Goal: Task Accomplishment & Management: Use online tool/utility

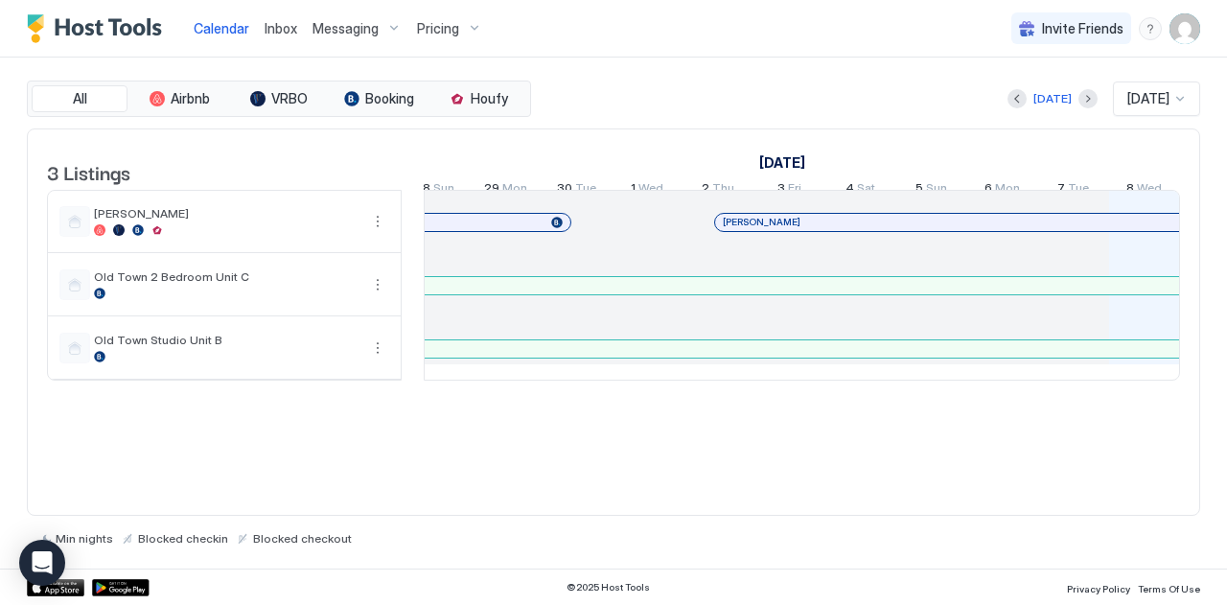
scroll to position [0, 261]
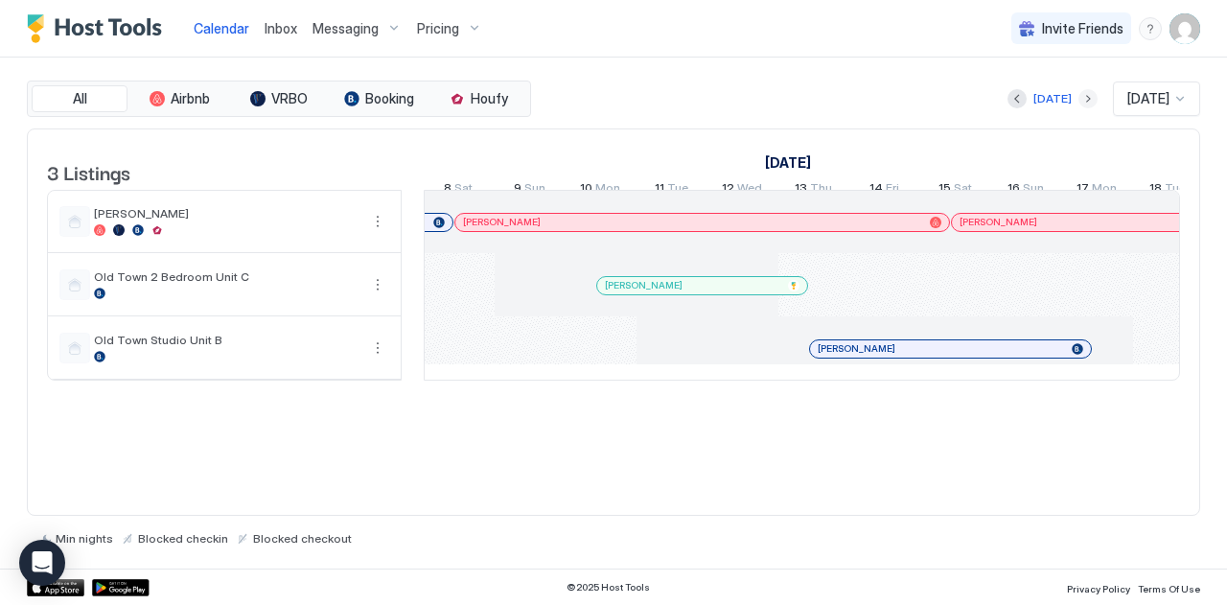
click at [1078, 97] on button "Next month" at bounding box center [1087, 98] width 19 height 19
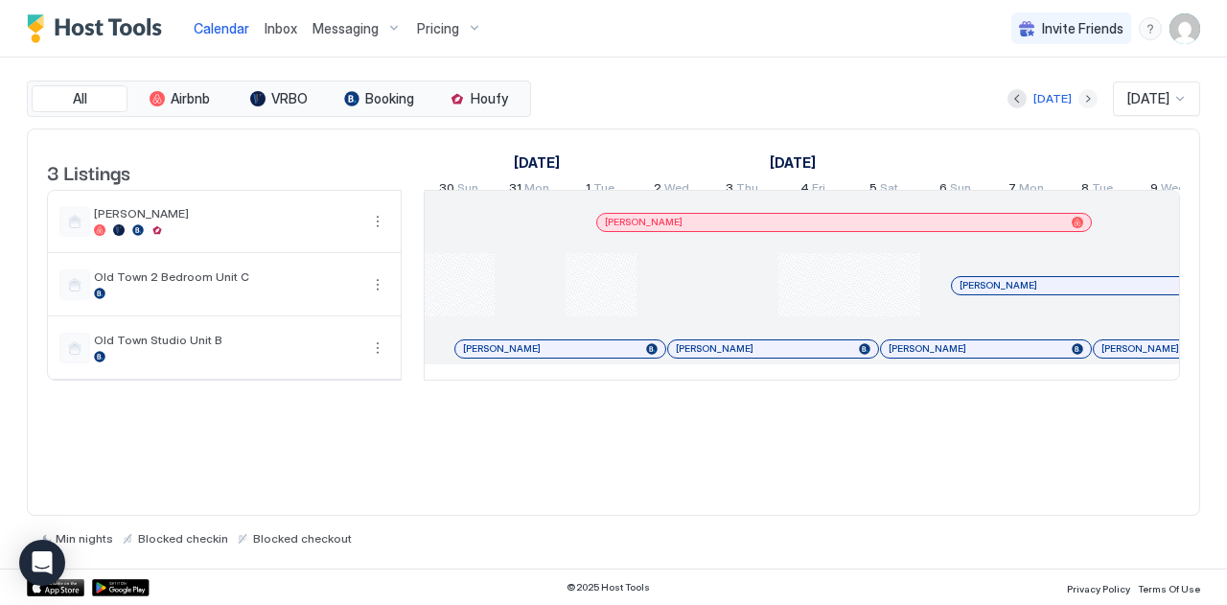
click at [1078, 97] on button "Next month" at bounding box center [1087, 98] width 19 height 19
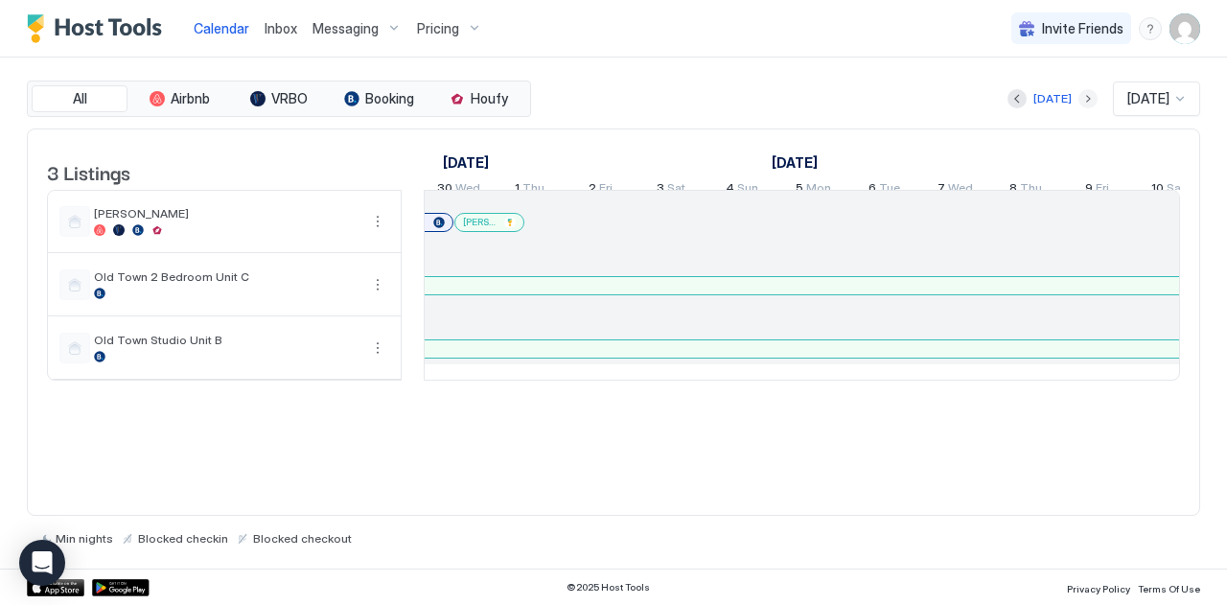
click at [1078, 97] on button "Next month" at bounding box center [1087, 98] width 19 height 19
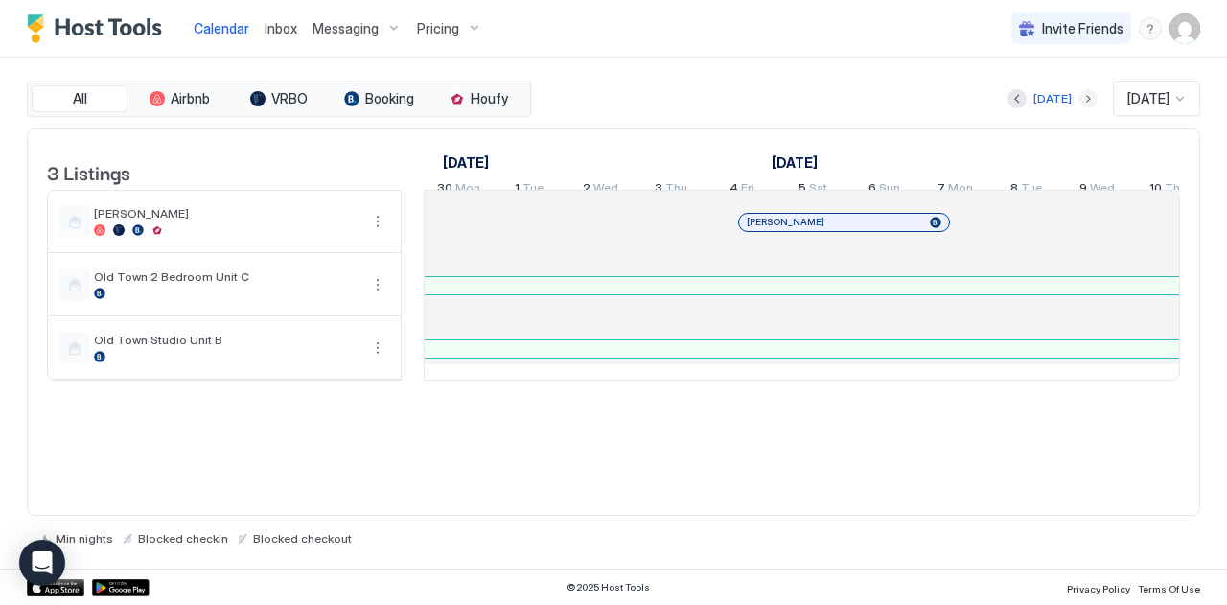
click at [1078, 97] on button "Next month" at bounding box center [1087, 98] width 19 height 19
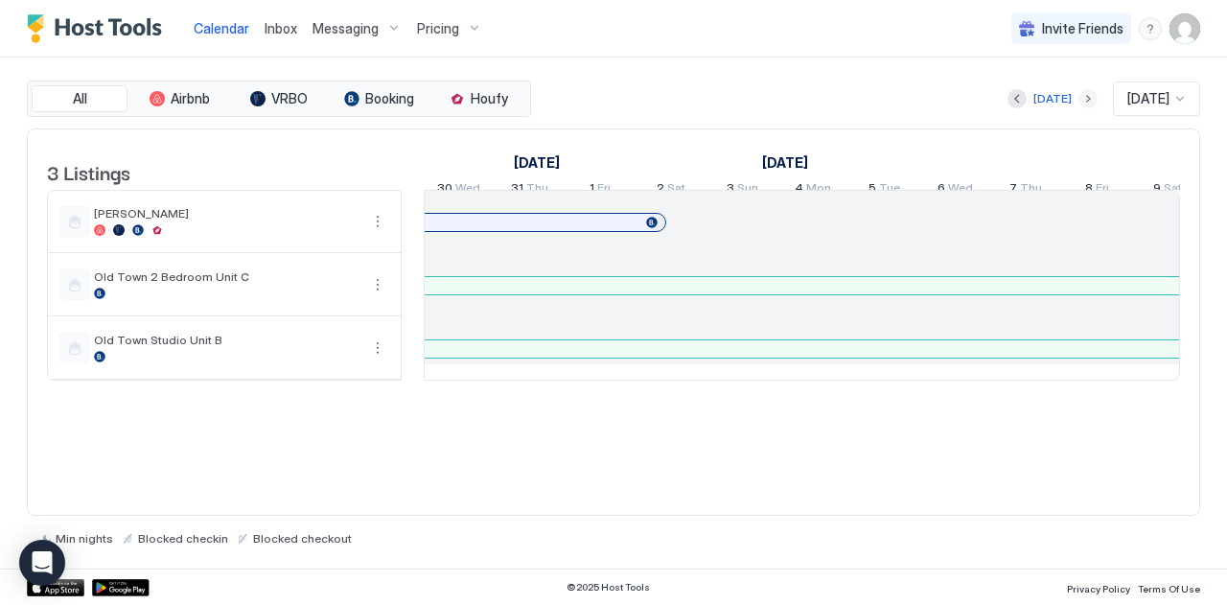
click at [1078, 97] on button "Next month" at bounding box center [1087, 98] width 19 height 19
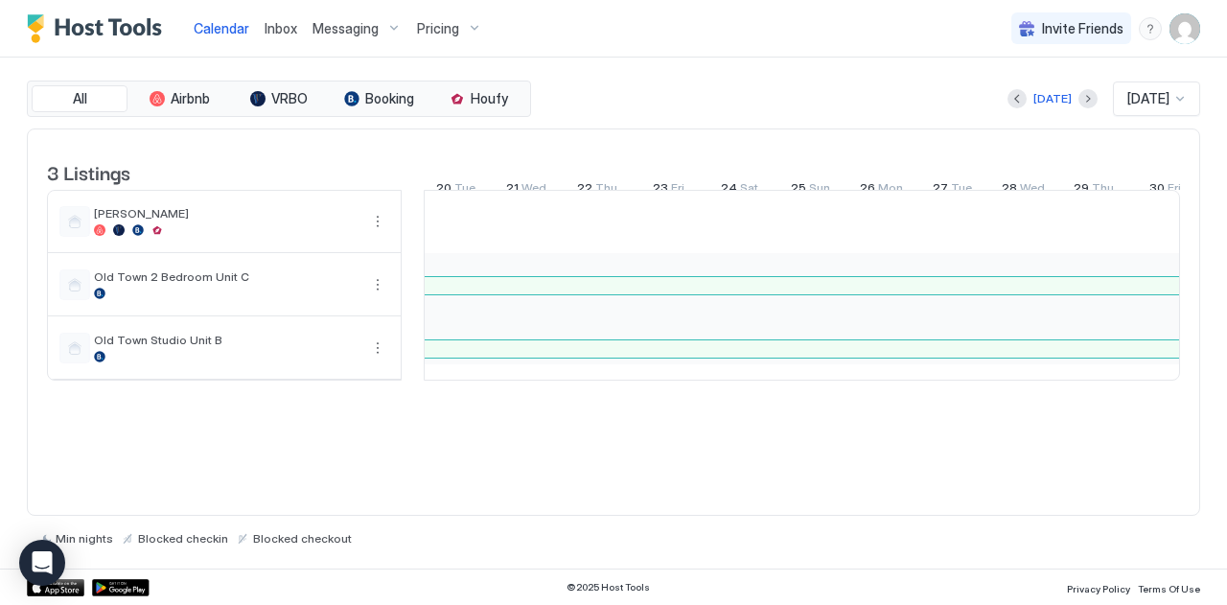
scroll to position [0, 1349]
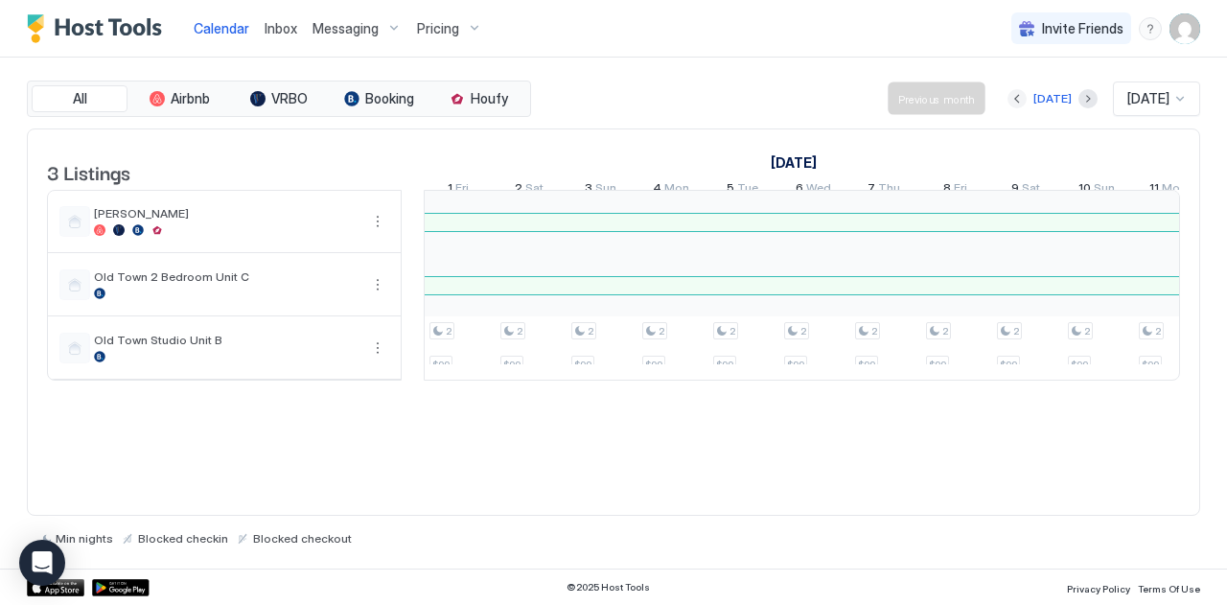
click at [1007, 98] on button "Previous month" at bounding box center [1016, 98] width 19 height 19
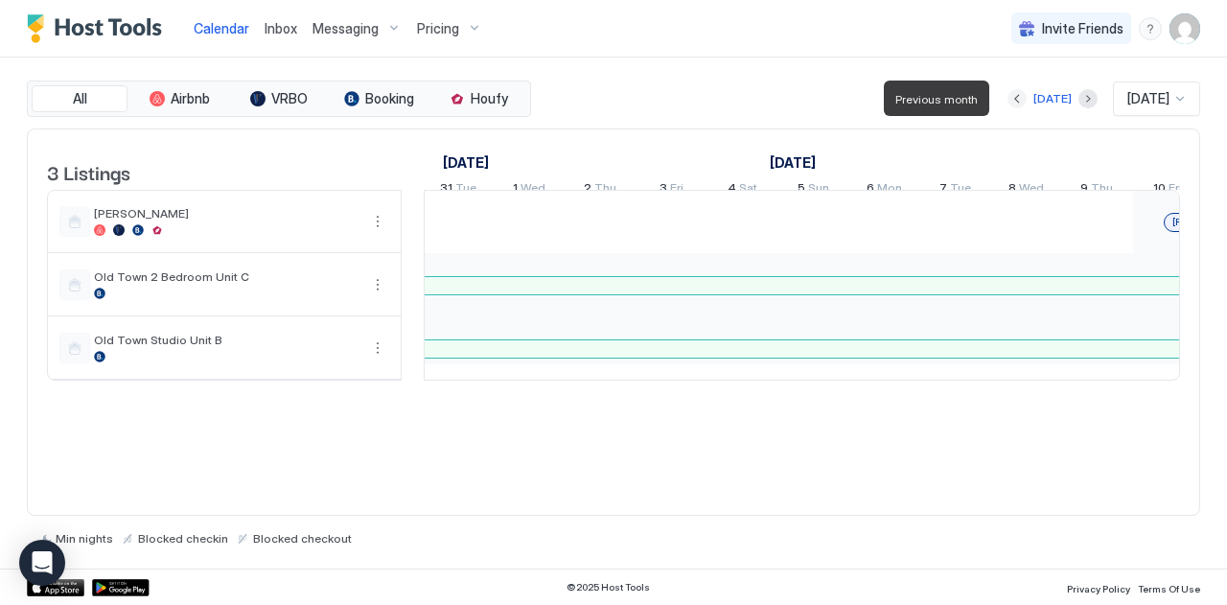
scroll to position [0, 1065]
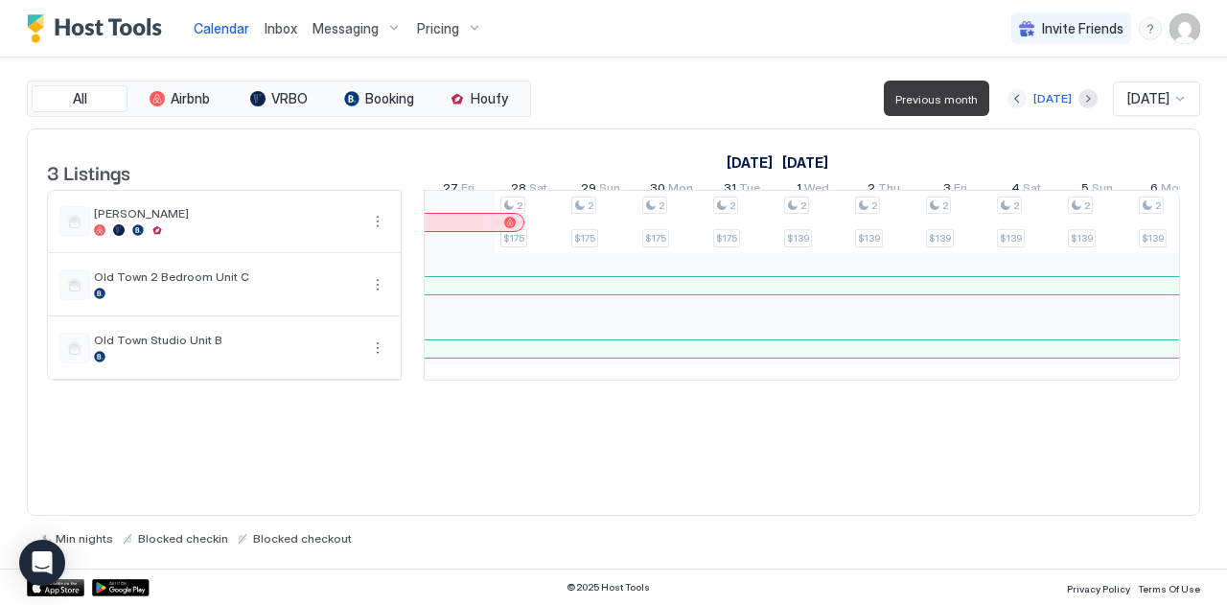
click at [1007, 98] on button "Previous month" at bounding box center [1016, 98] width 19 height 19
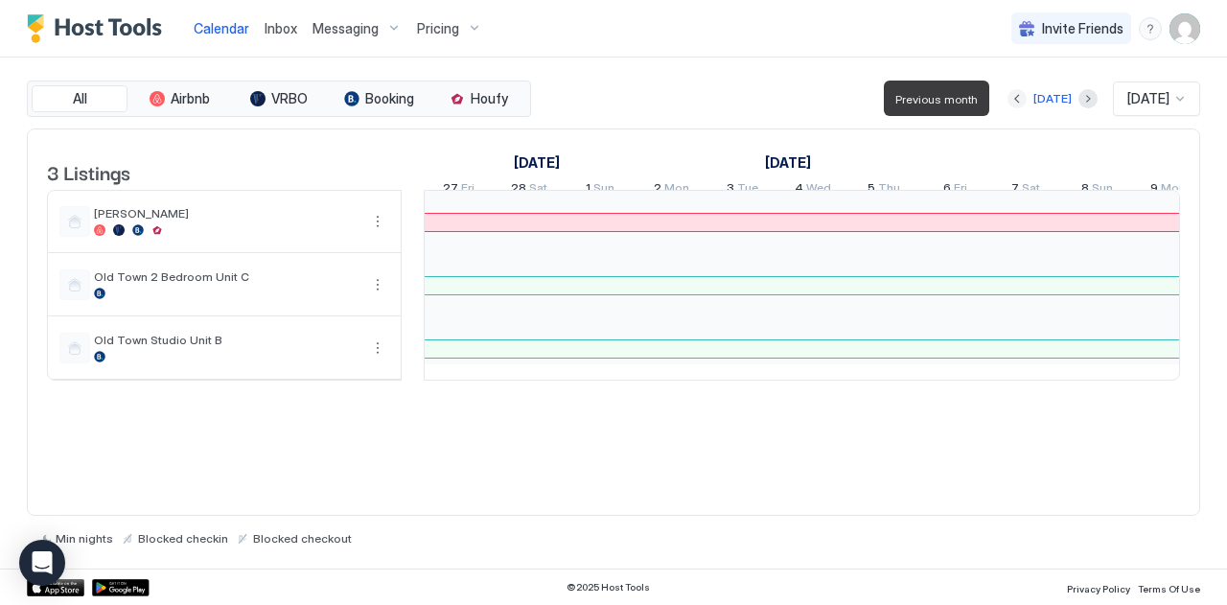
click at [1007, 98] on button "Previous month" at bounding box center [1016, 98] width 19 height 19
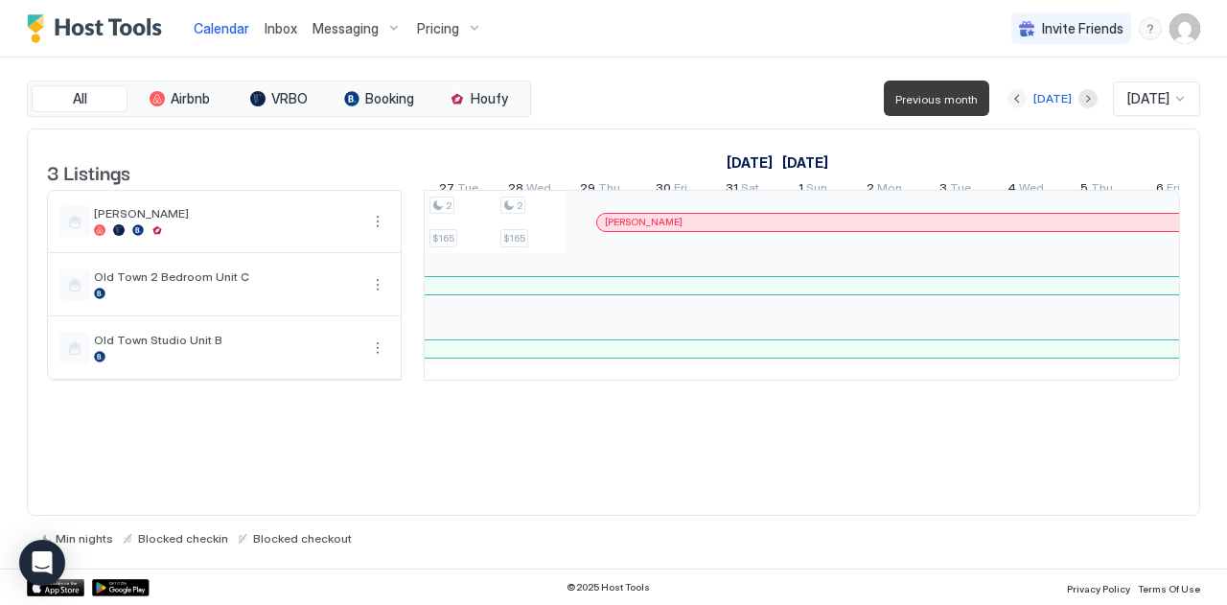
click at [1007, 98] on button "Previous month" at bounding box center [1016, 98] width 19 height 19
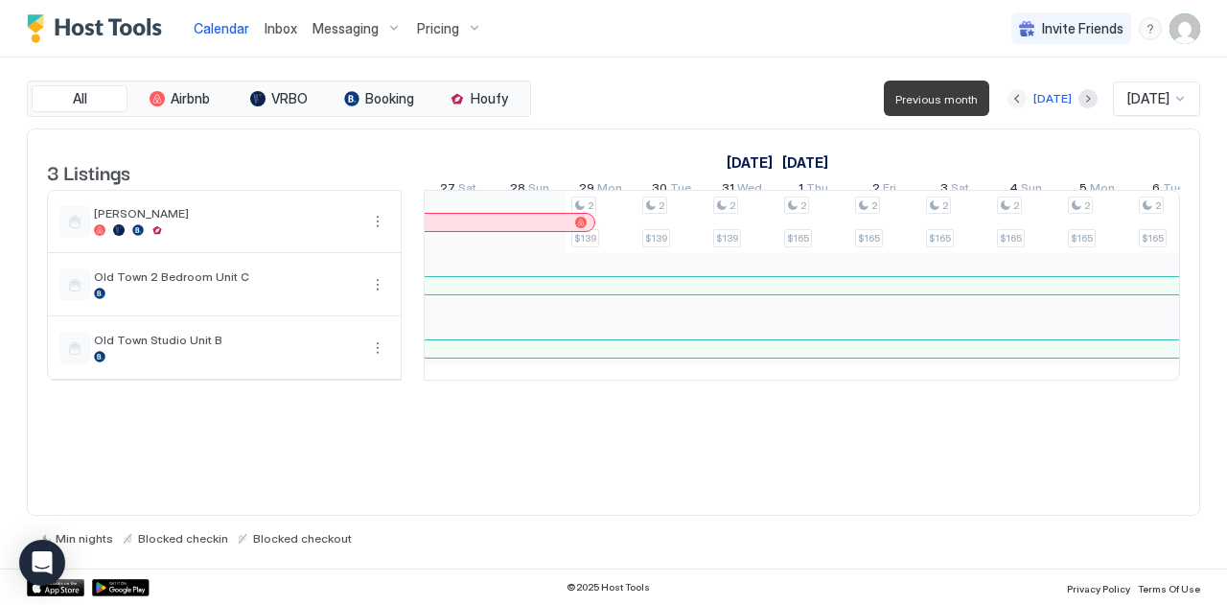
click at [1007, 98] on button "Previous month" at bounding box center [1016, 98] width 19 height 19
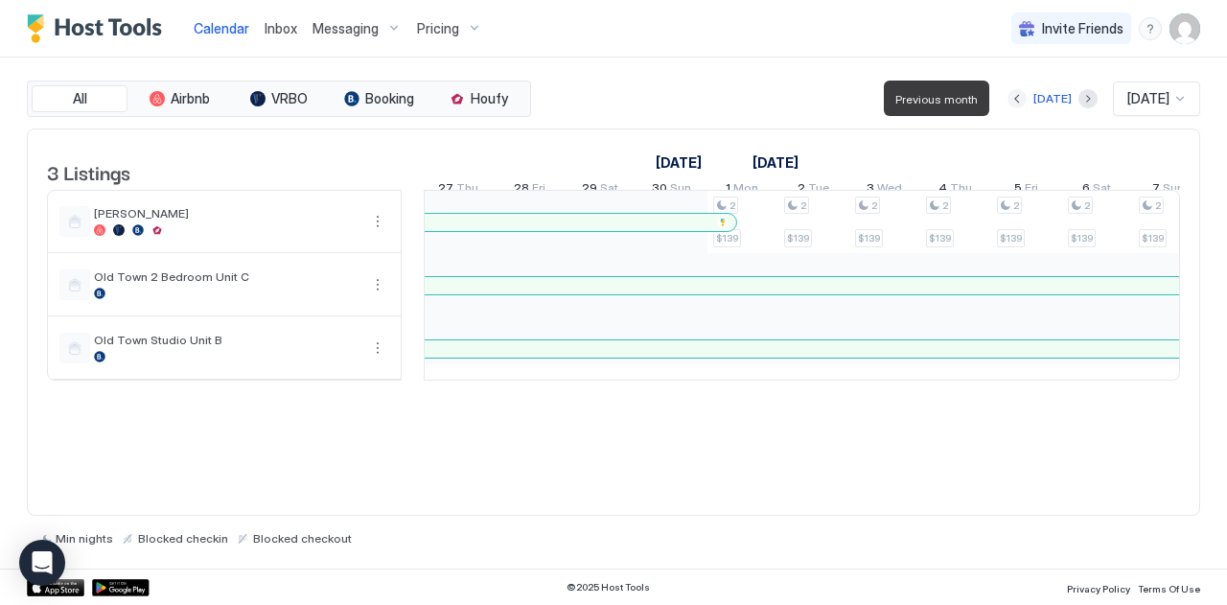
click at [1007, 98] on button "Previous month" at bounding box center [1016, 98] width 19 height 19
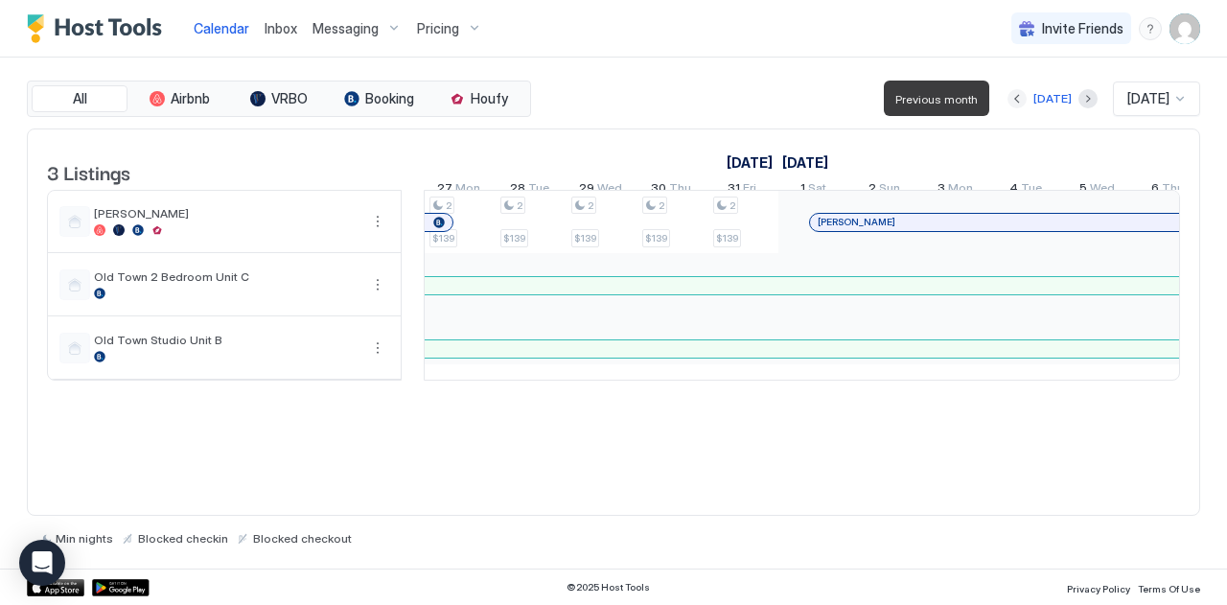
click at [1007, 98] on button "Previous month" at bounding box center [1016, 98] width 19 height 19
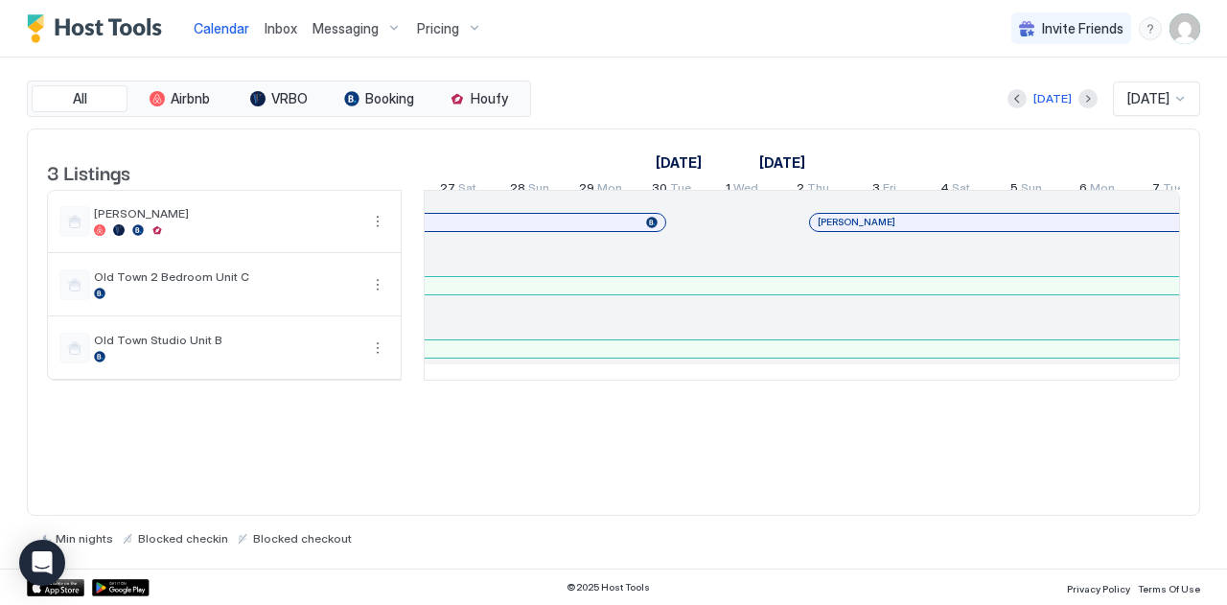
click at [972, 228] on div "[PERSON_NAME]" at bounding box center [1128, 222] width 620 height 12
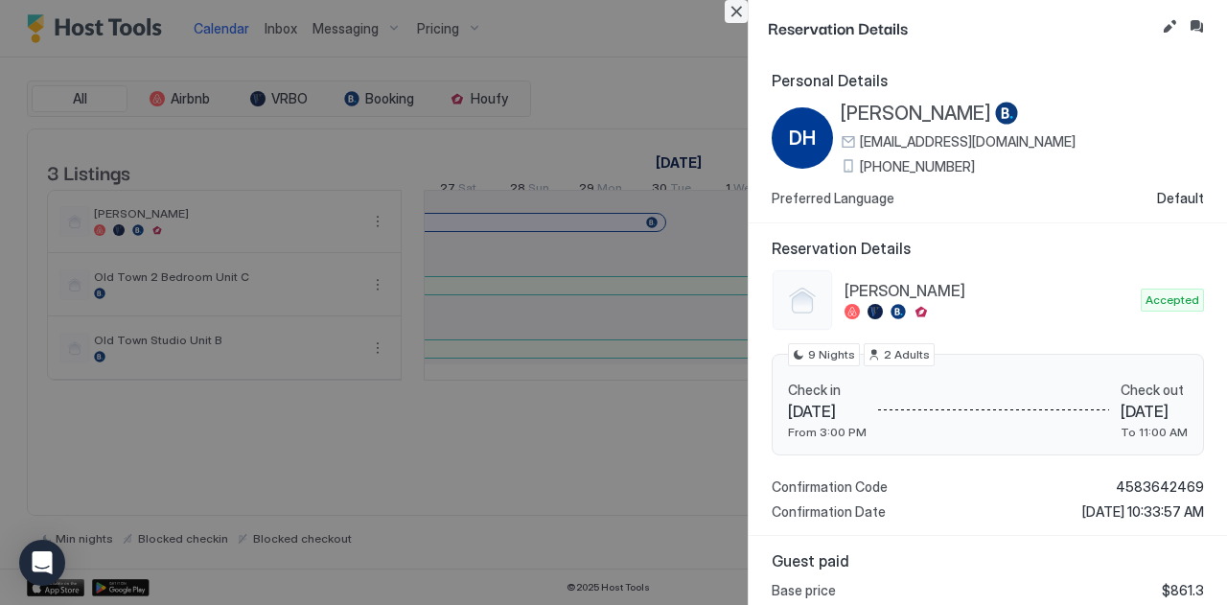
click at [743, 11] on button "Close" at bounding box center [736, 11] width 23 height 23
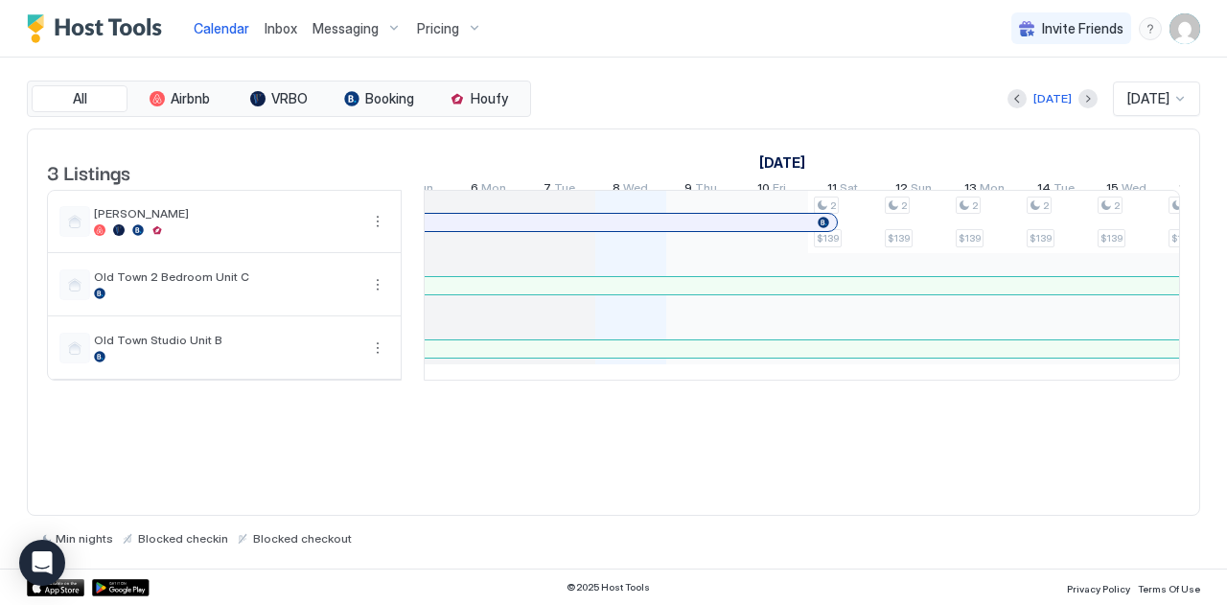
scroll to position [0, 1719]
